Goal: Information Seeking & Learning: Learn about a topic

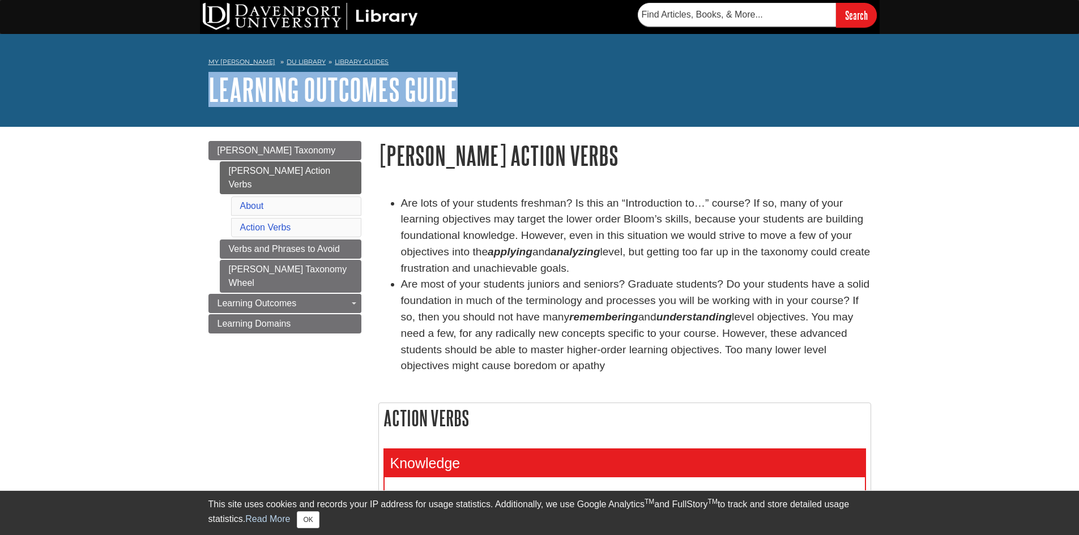
drag, startPoint x: 199, startPoint y: 84, endPoint x: 460, endPoint y: 100, distance: 260.6
click at [460, 100] on div "My [PERSON_NAME] DU Library Library Guides Learning Outcomes Guide Bloom's Acti…" at bounding box center [539, 80] width 1079 height 93
copy link "Learning Outcomes Guide"
drag, startPoint x: 376, startPoint y: 150, endPoint x: 559, endPoint y: 363, distance: 280.9
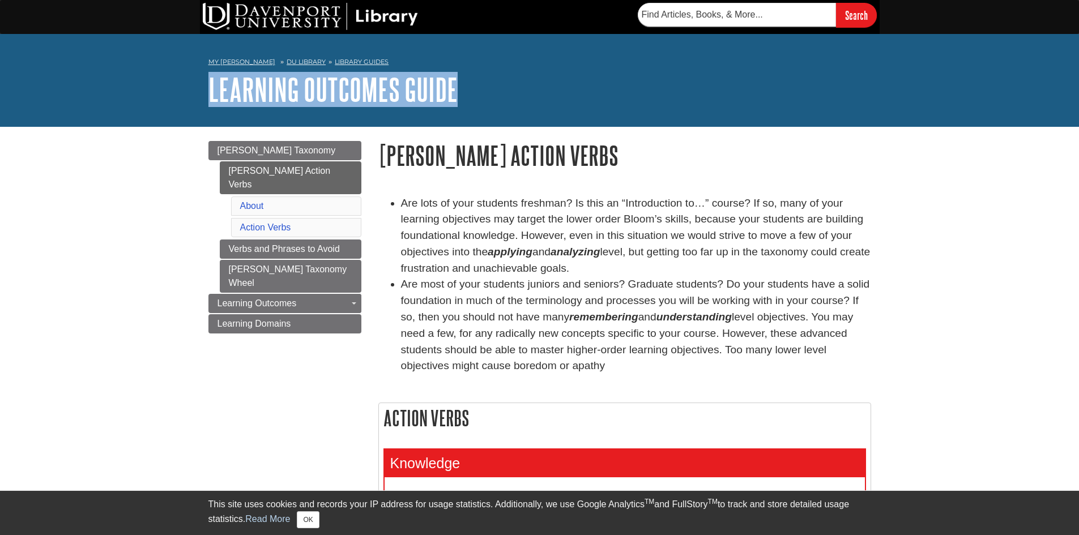
copy div "Bloom's Action Verbs Are lots of your students freshman? Is this an “Introducti…"
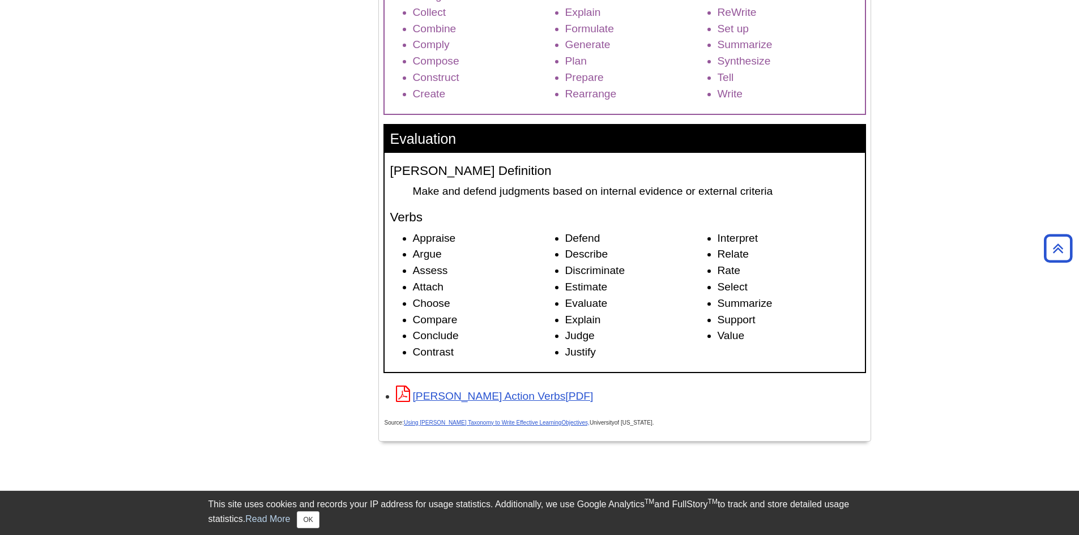
scroll to position [1643, 0]
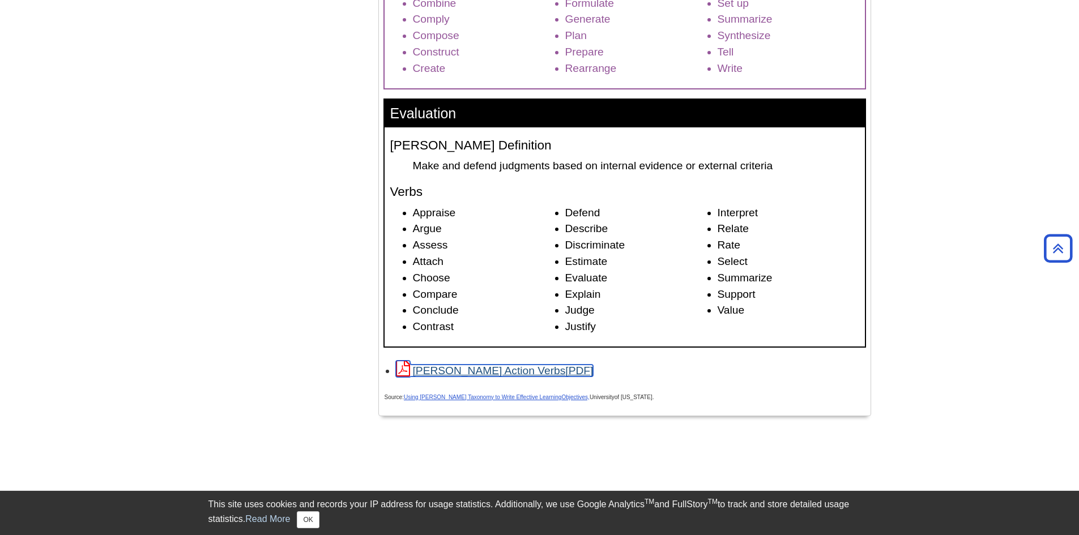
click at [503, 369] on link "[PERSON_NAME] Action Verbs" at bounding box center [495, 371] width 198 height 12
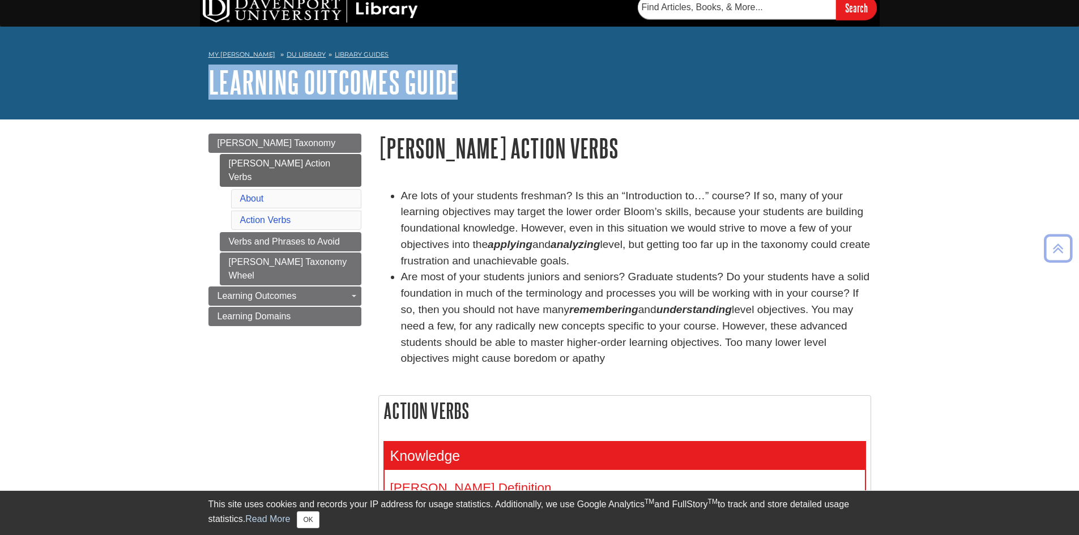
scroll to position [0, 0]
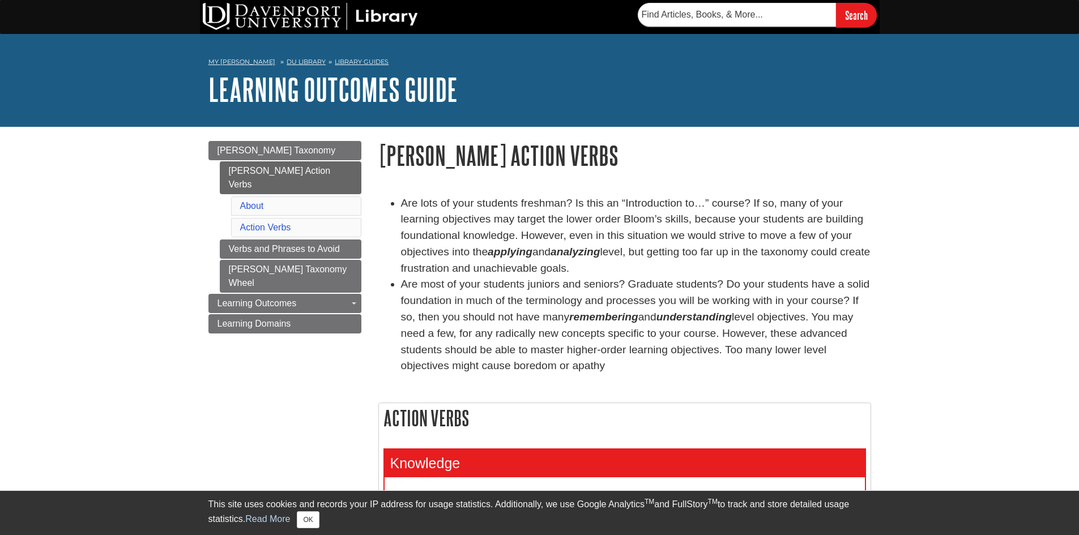
click at [334, 260] on link "[PERSON_NAME] Taxonomy Wheel" at bounding box center [291, 276] width 142 height 33
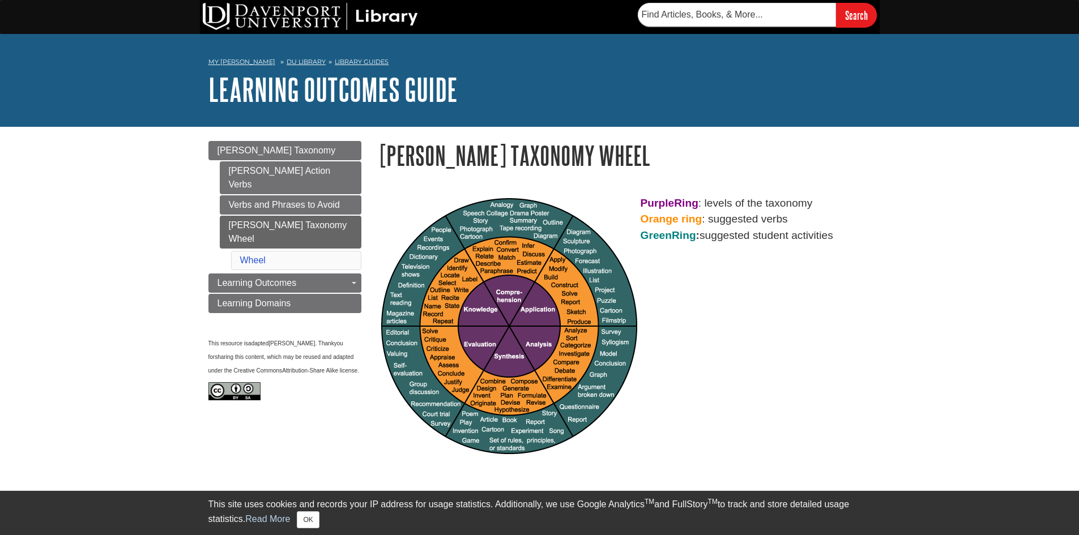
drag, startPoint x: 0, startPoint y: 0, endPoint x: 351, endPoint y: 229, distance: 418.9
click at [351, 251] on li "Wheel" at bounding box center [296, 260] width 130 height 19
click at [273, 172] on link "[PERSON_NAME] Action Verbs" at bounding box center [291, 177] width 142 height 33
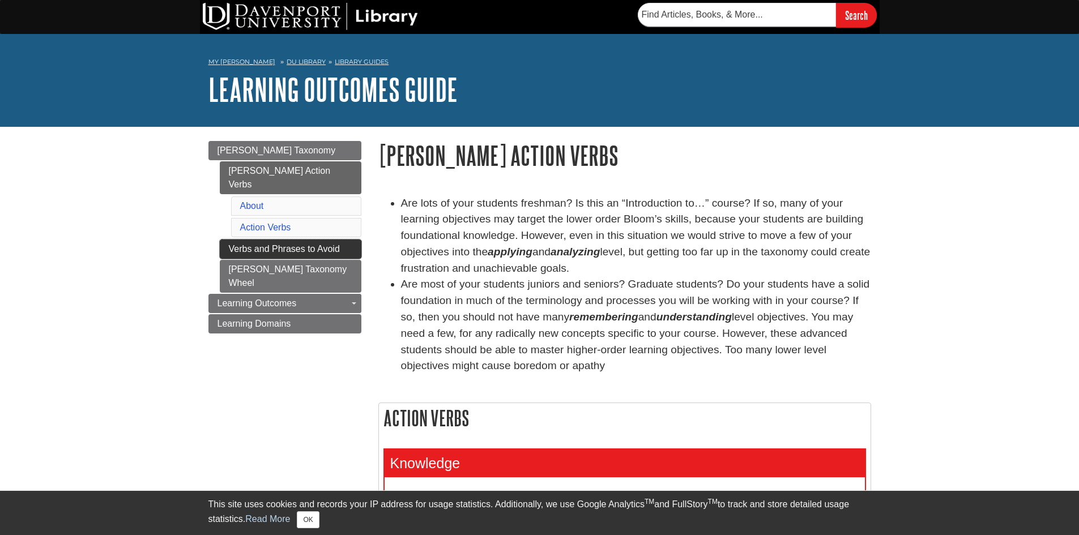
click at [299, 240] on link "Verbs and Phrases to Avoid" at bounding box center [291, 249] width 142 height 19
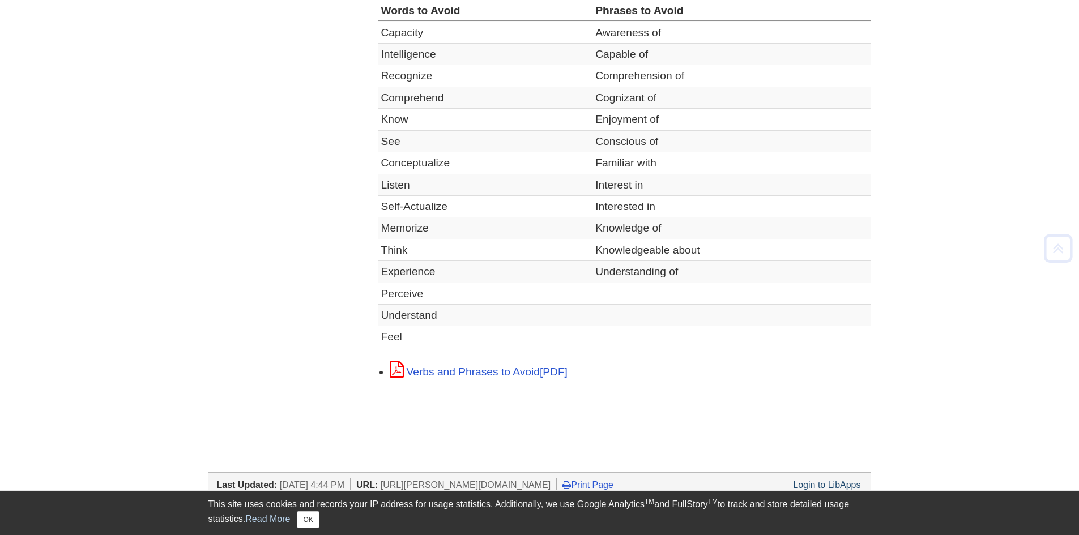
scroll to position [340, 0]
click at [529, 370] on link "Verbs and Phrases to Avoid" at bounding box center [479, 370] width 178 height 12
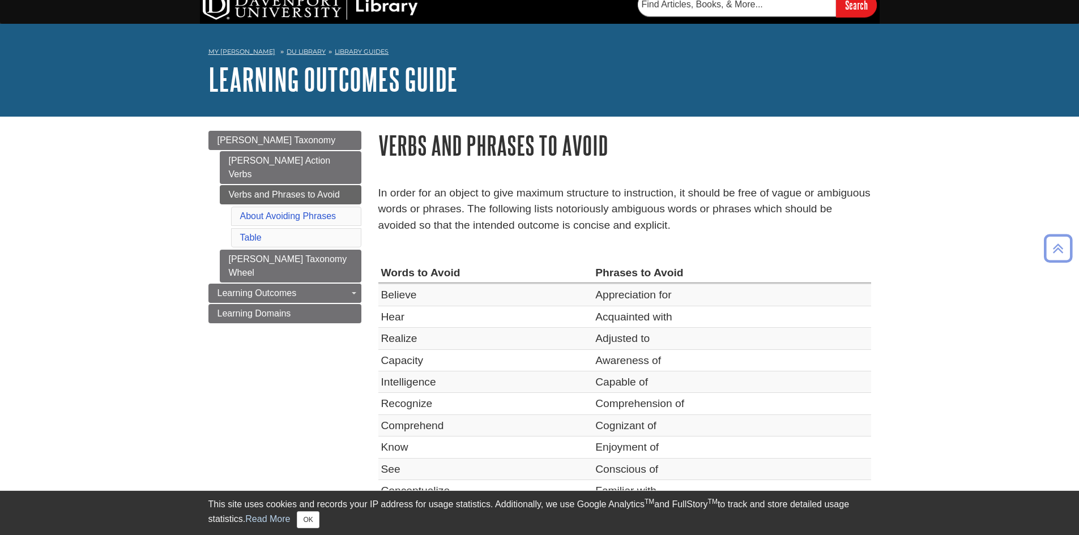
scroll to position [0, 0]
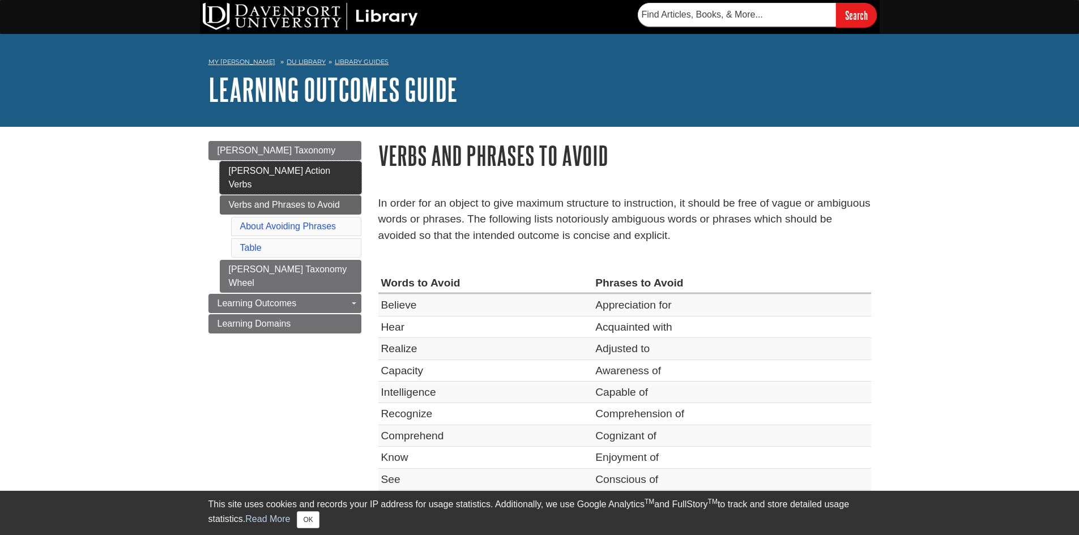
click at [297, 167] on link "[PERSON_NAME] Action Verbs" at bounding box center [291, 177] width 142 height 33
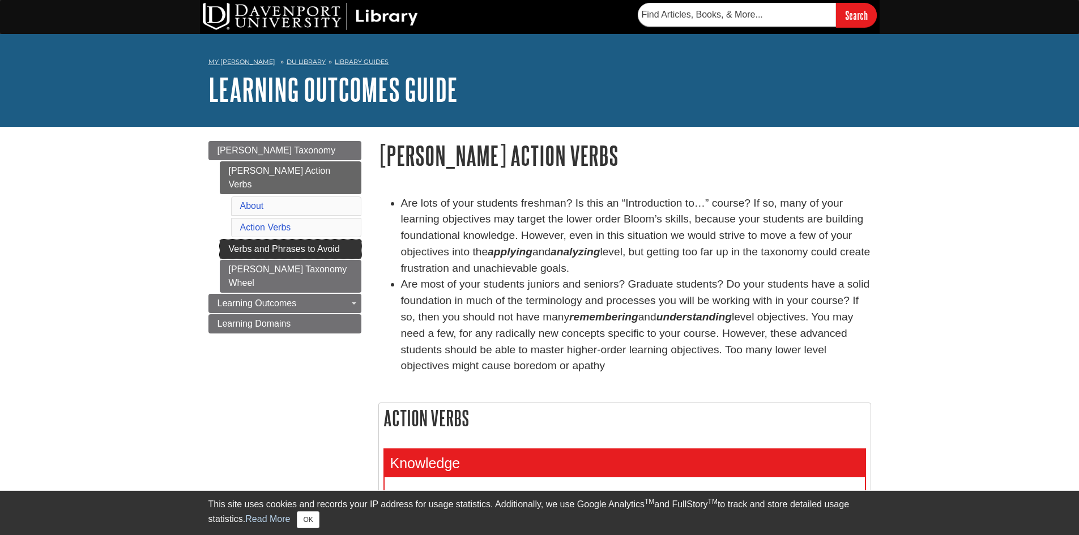
click at [286, 240] on link "Verbs and Phrases to Avoid" at bounding box center [291, 249] width 142 height 19
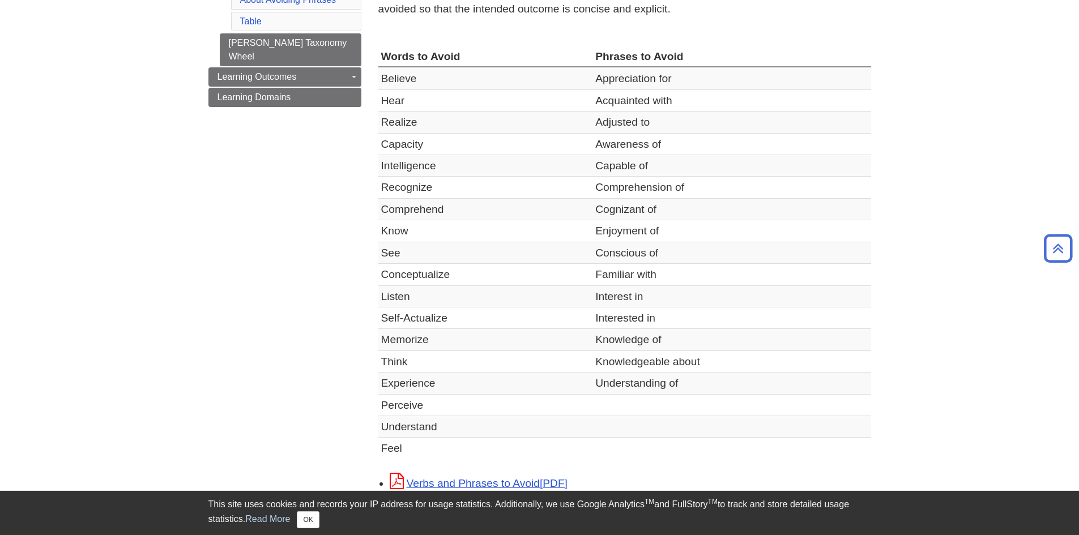
scroll to position [113, 0]
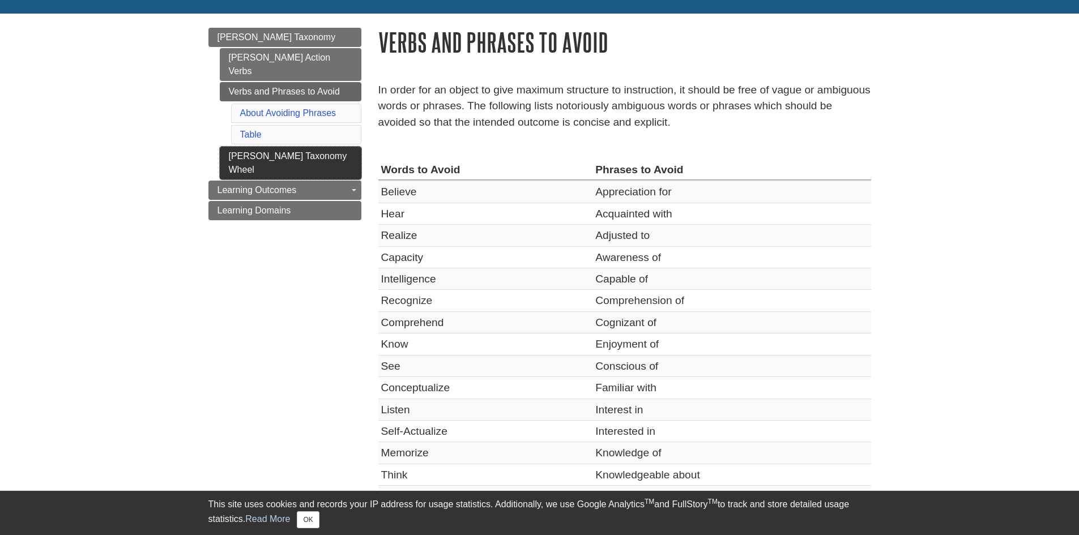
click at [282, 147] on link "[PERSON_NAME] Taxonomy Wheel" at bounding box center [291, 163] width 142 height 33
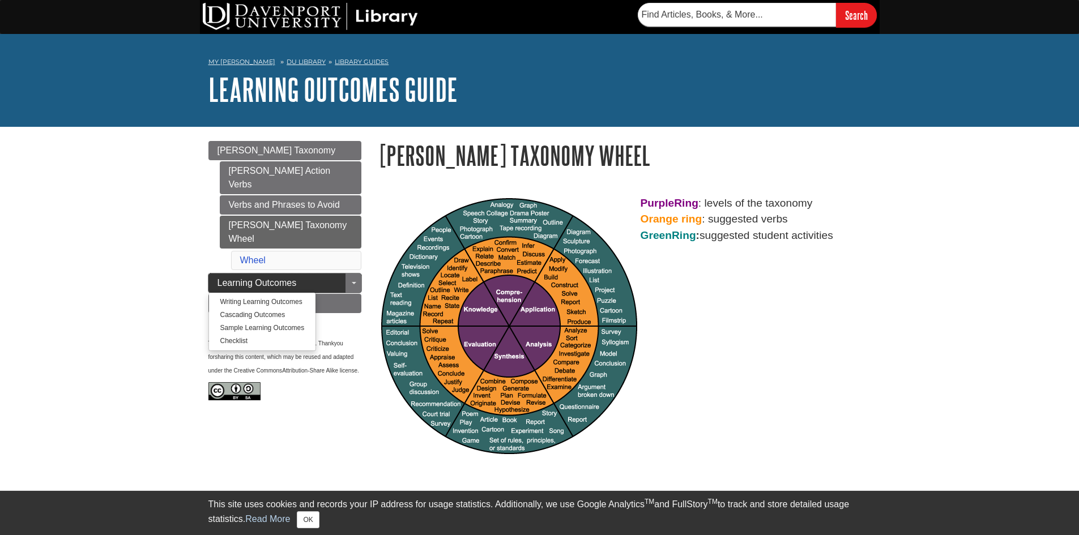
click at [323, 274] on link "Learning Outcomes" at bounding box center [285, 283] width 153 height 19
